Goal: Information Seeking & Learning: Learn about a topic

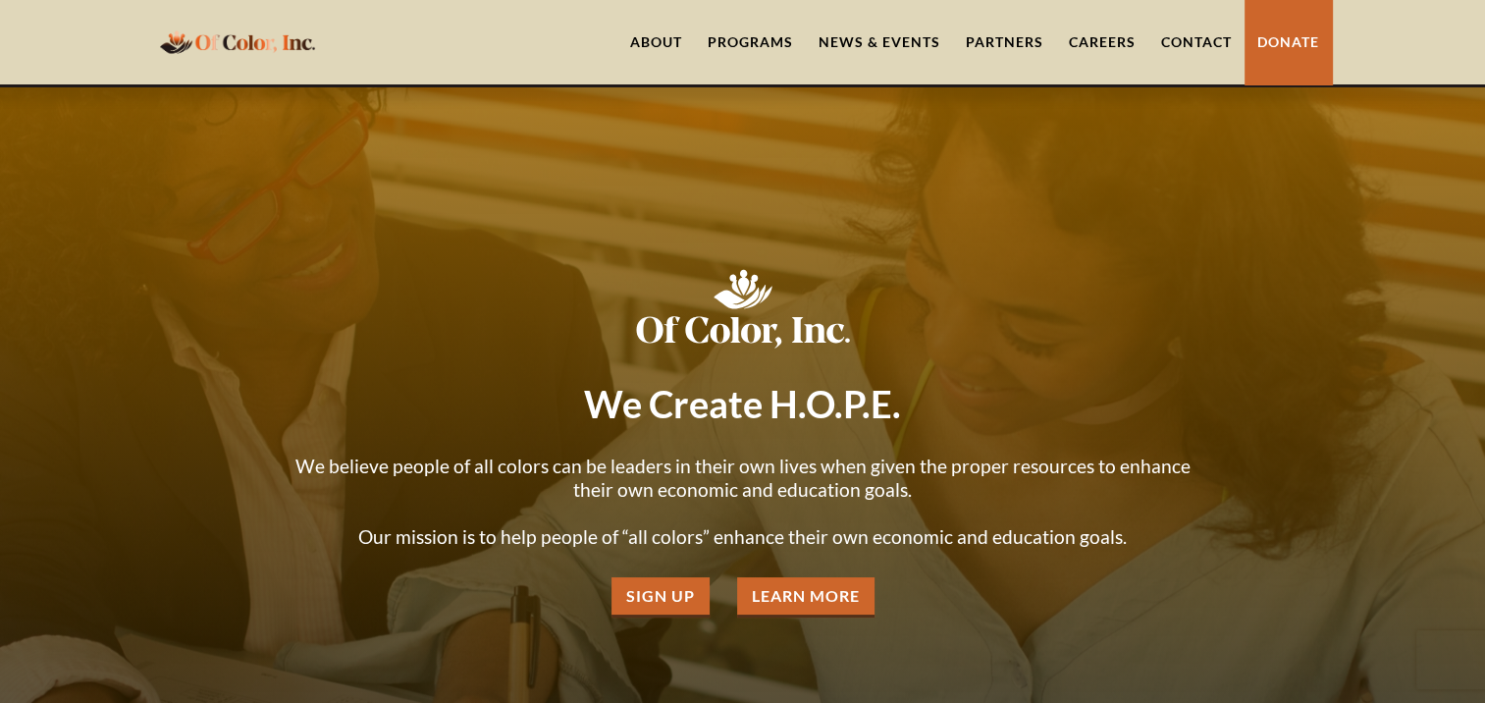
click at [640, 43] on link "About" at bounding box center [656, 42] width 78 height 84
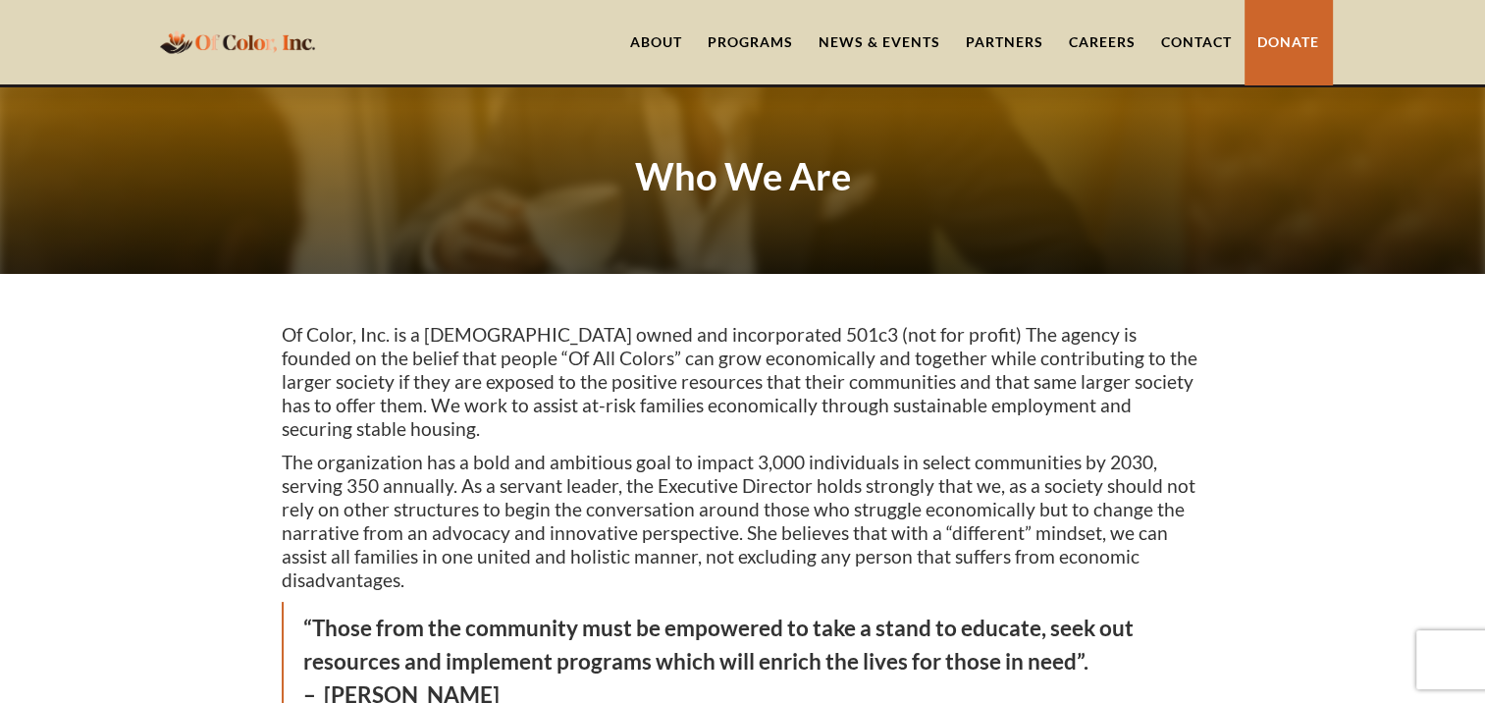
click at [738, 39] on div "Programs" at bounding box center [750, 42] width 85 height 20
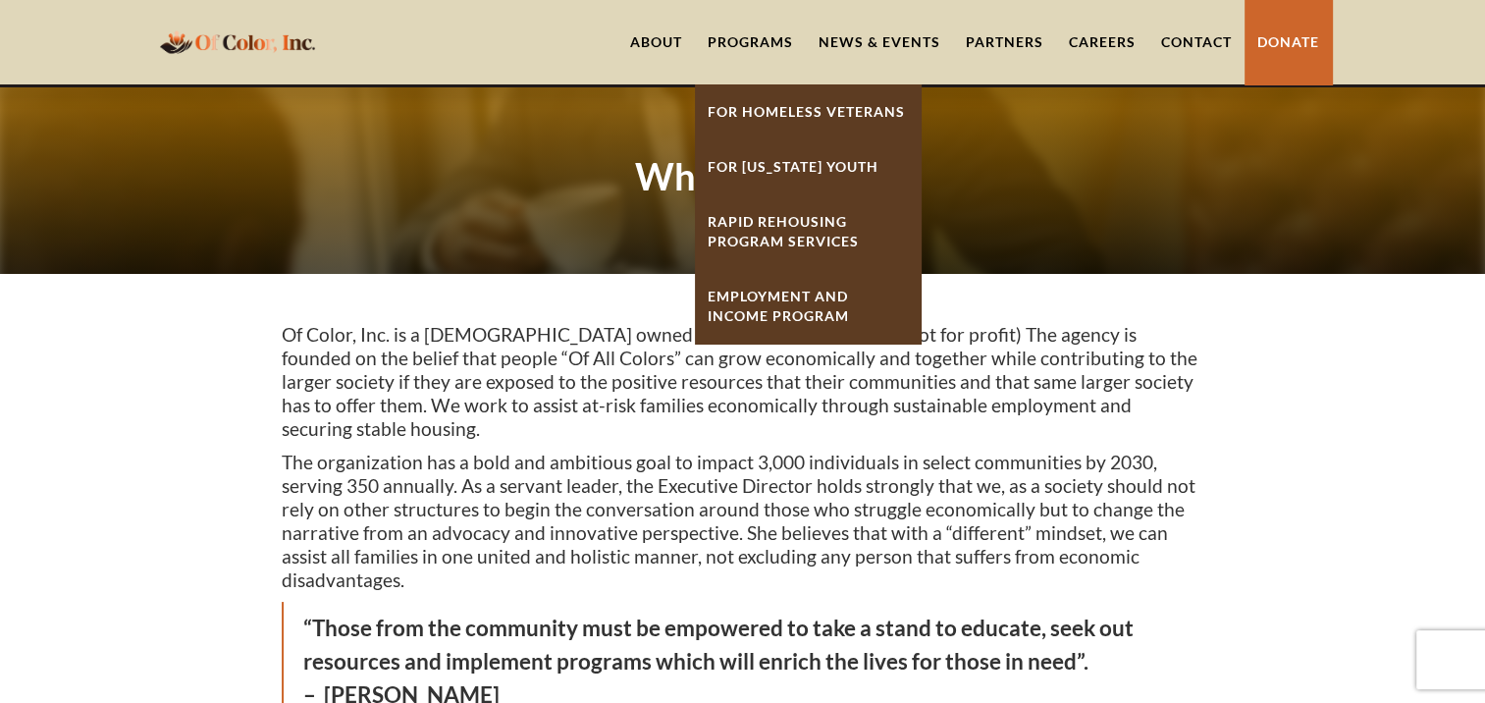
click at [762, 114] on link "For Homeless Veterans" at bounding box center [808, 111] width 226 height 55
